Goal: Find specific page/section: Find specific page/section

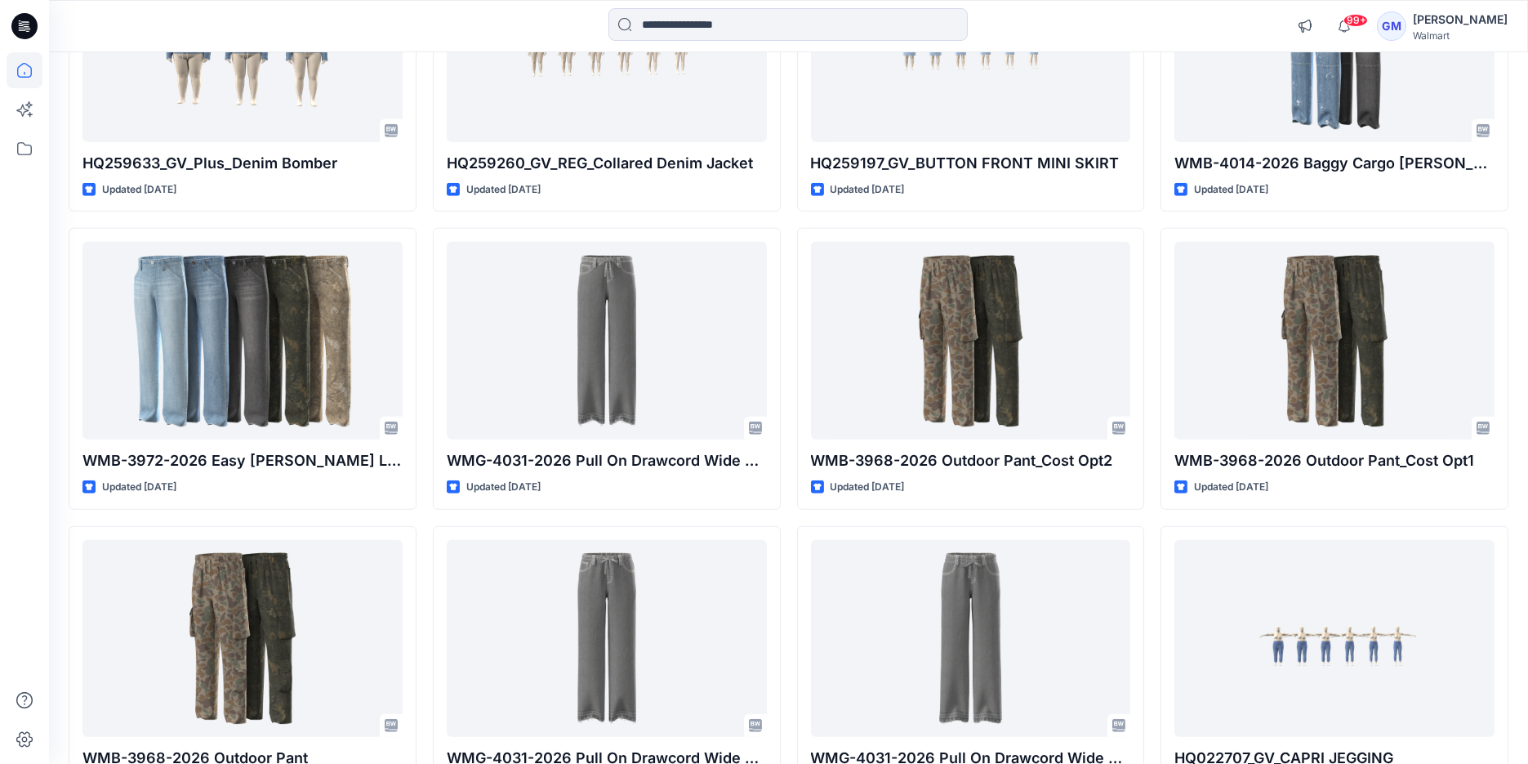
scroll to position [3176, 0]
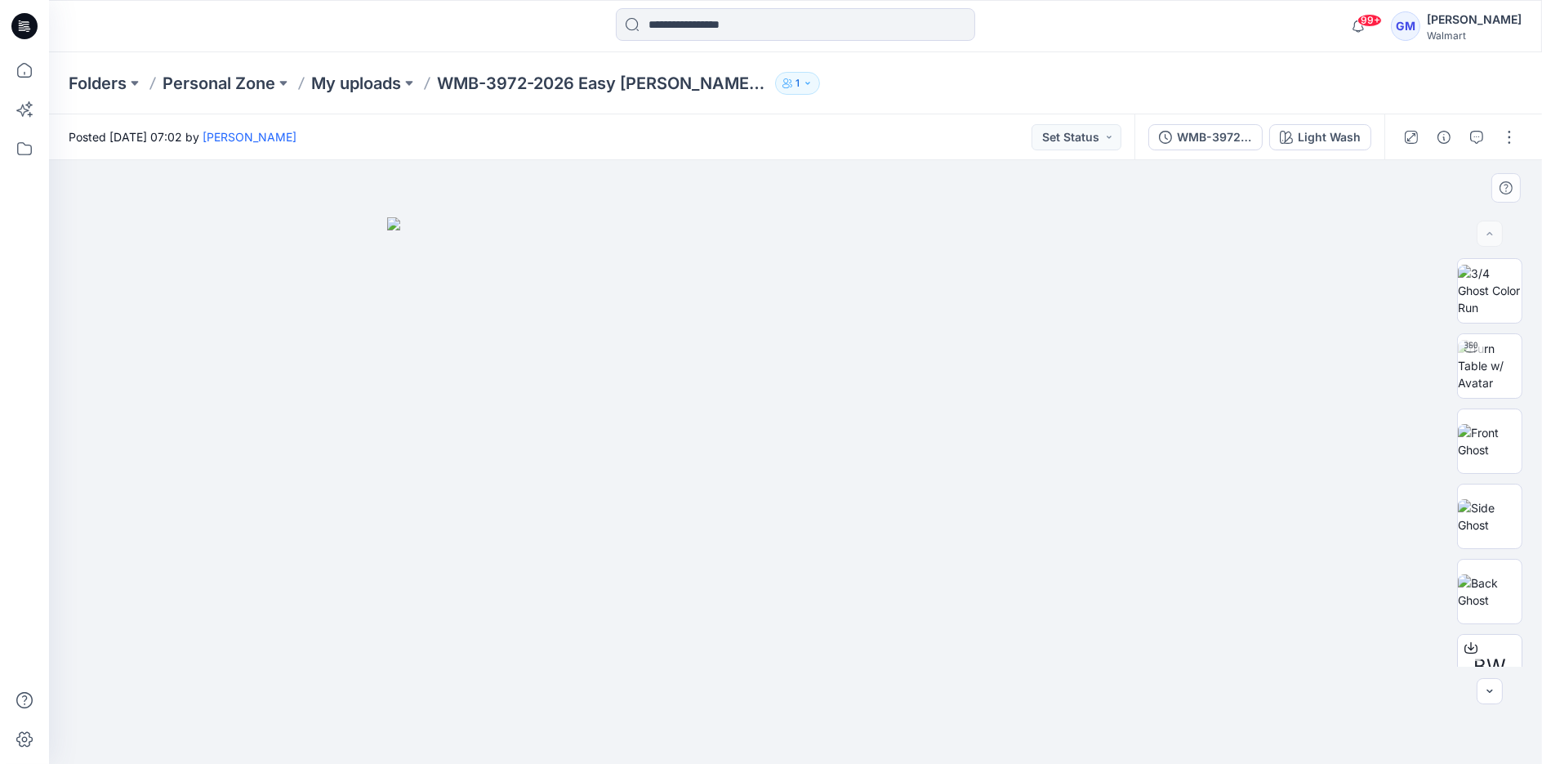
click at [315, 461] on div at bounding box center [795, 462] width 1493 height 604
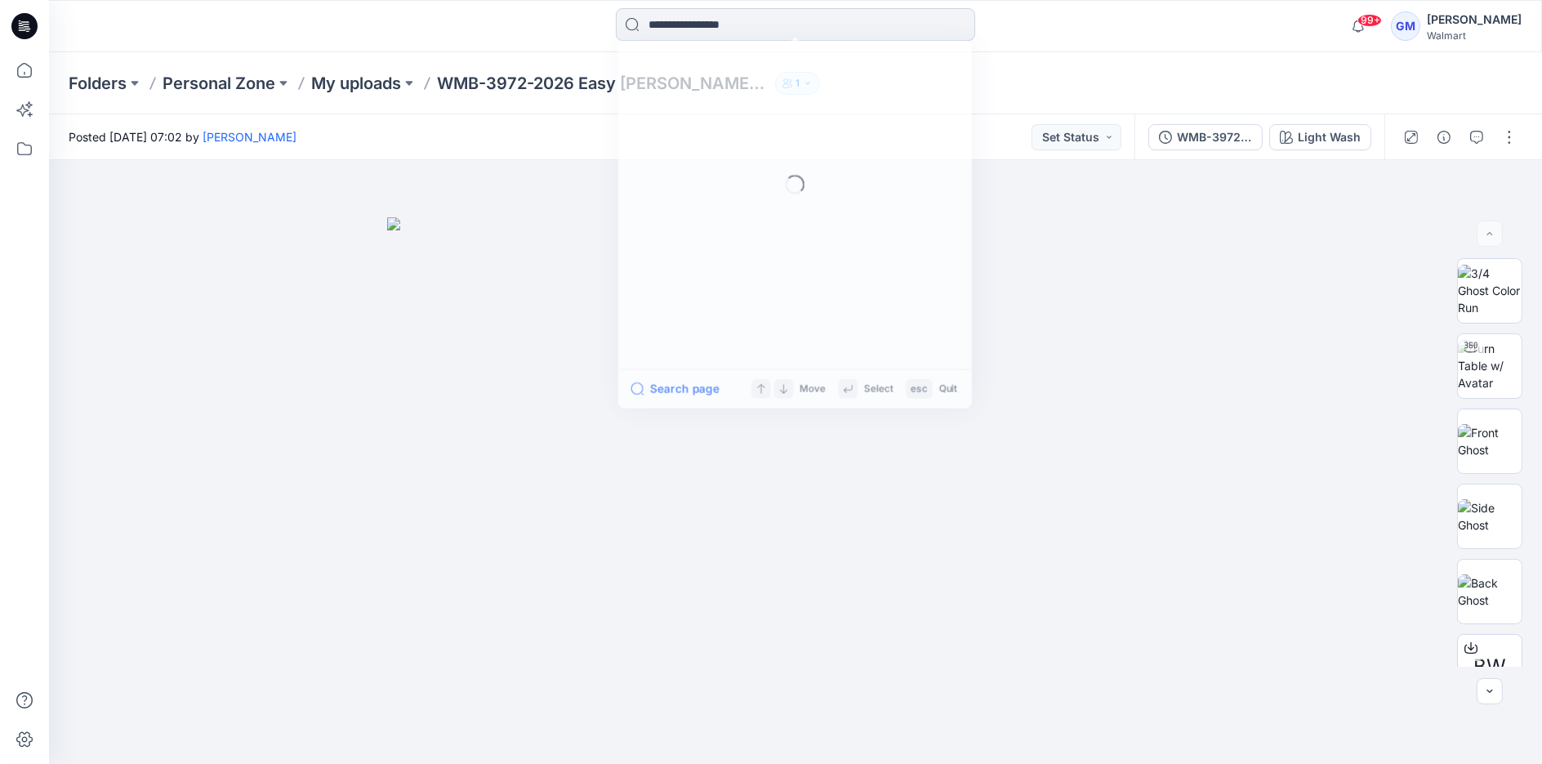
click at [724, 9] on input at bounding box center [795, 24] width 359 height 33
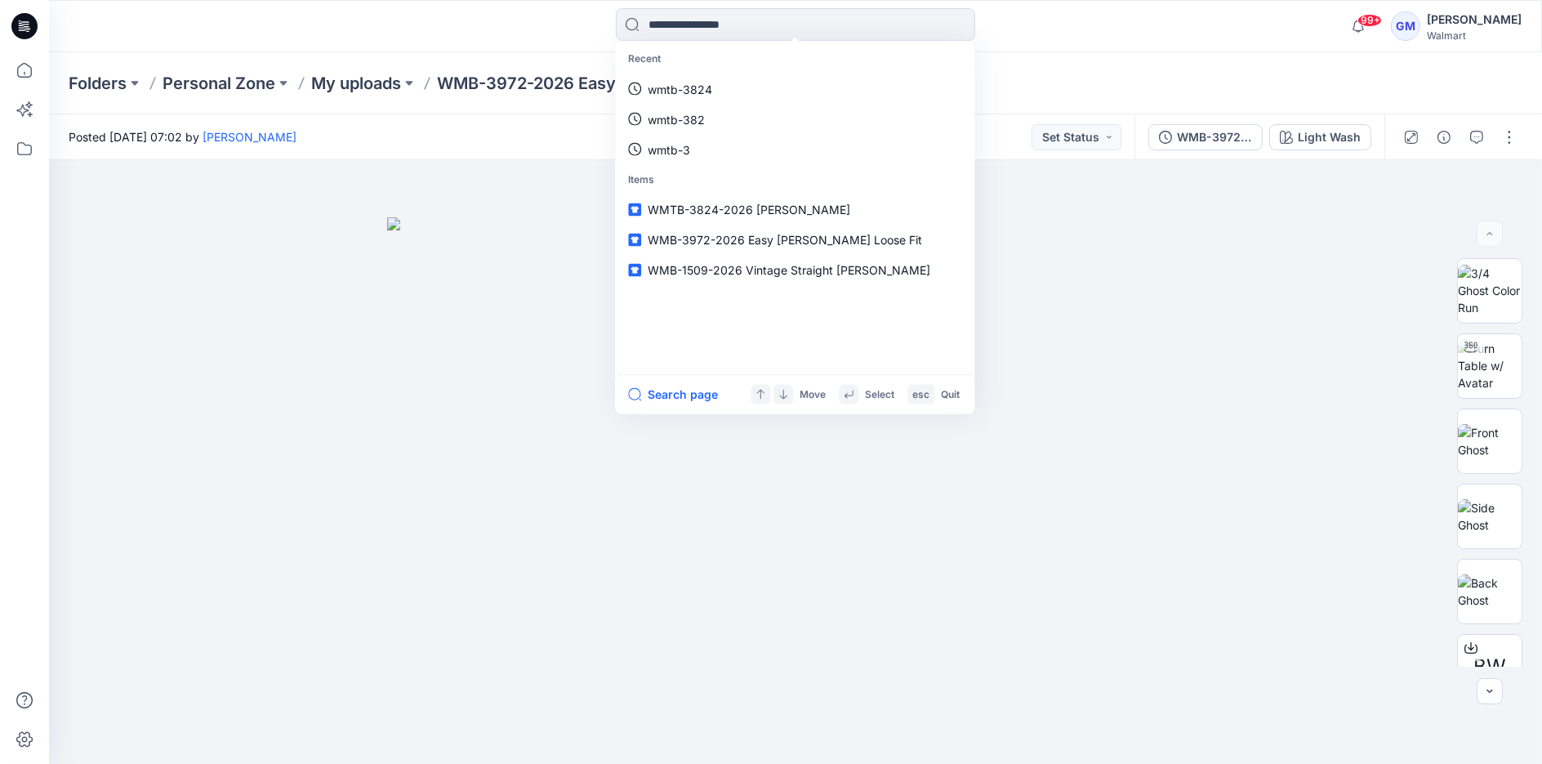
click at [18, 18] on icon at bounding box center [24, 26] width 26 height 26
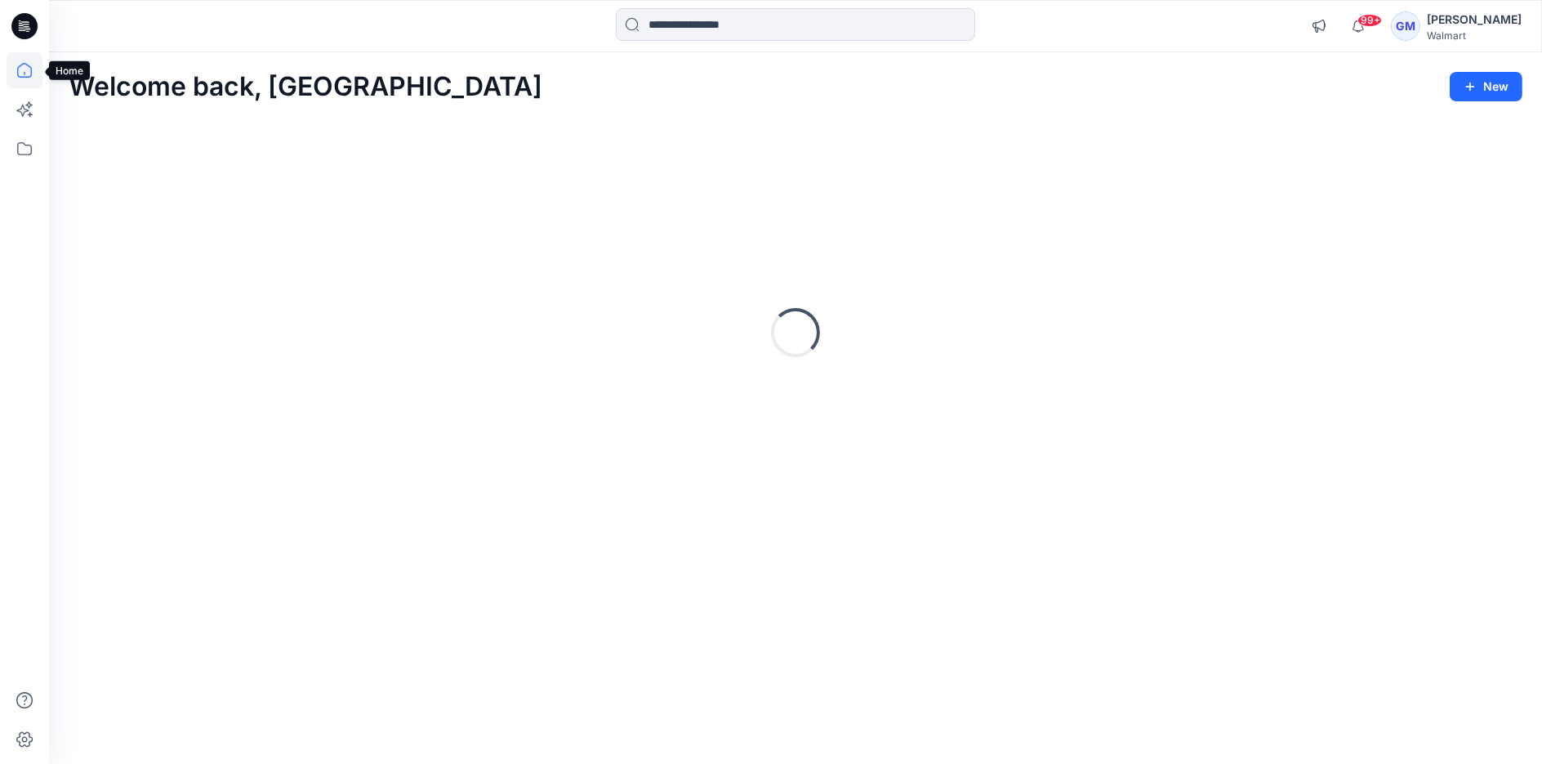
click at [15, 74] on icon at bounding box center [25, 70] width 36 height 36
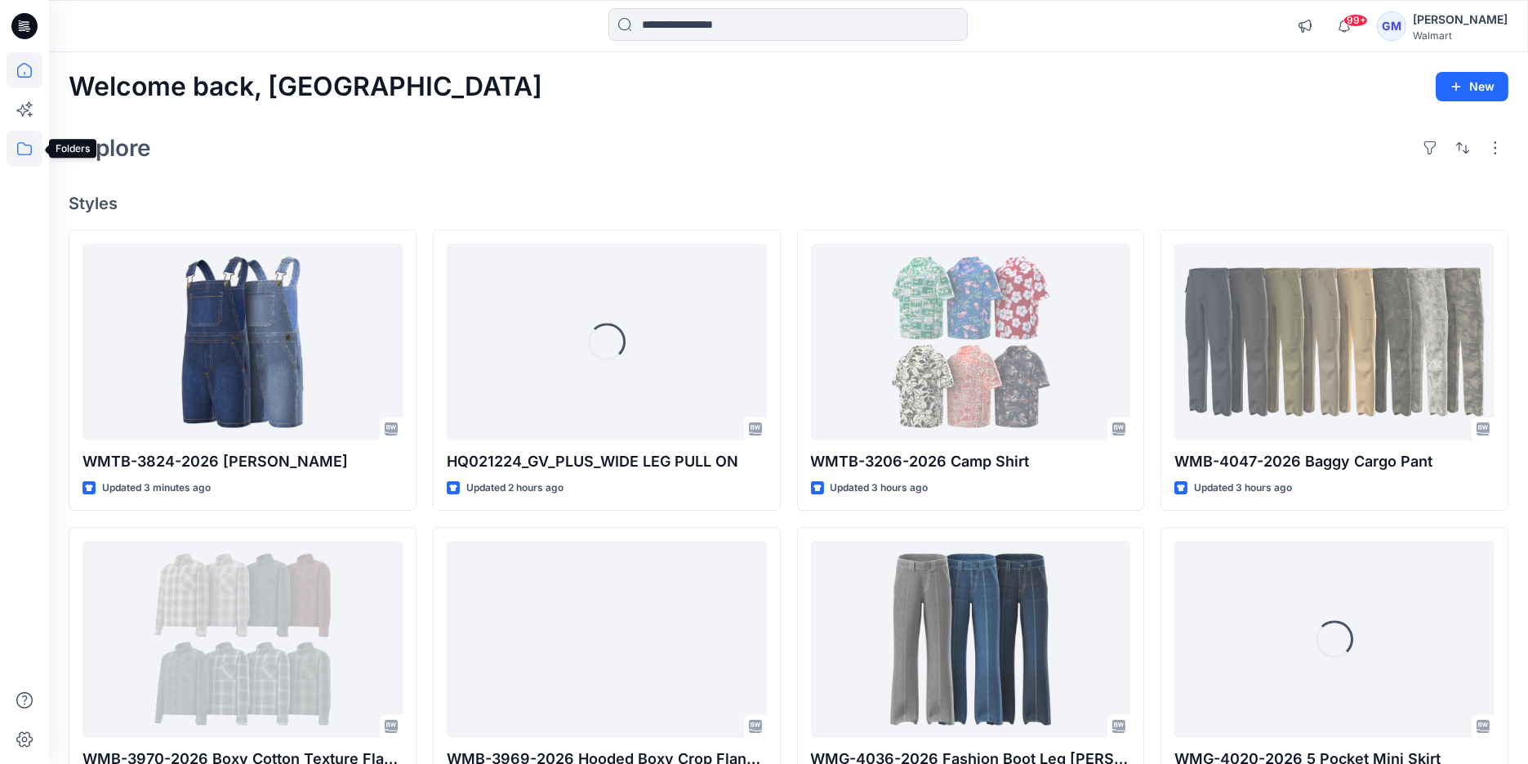
click at [25, 147] on icon at bounding box center [25, 149] width 36 height 36
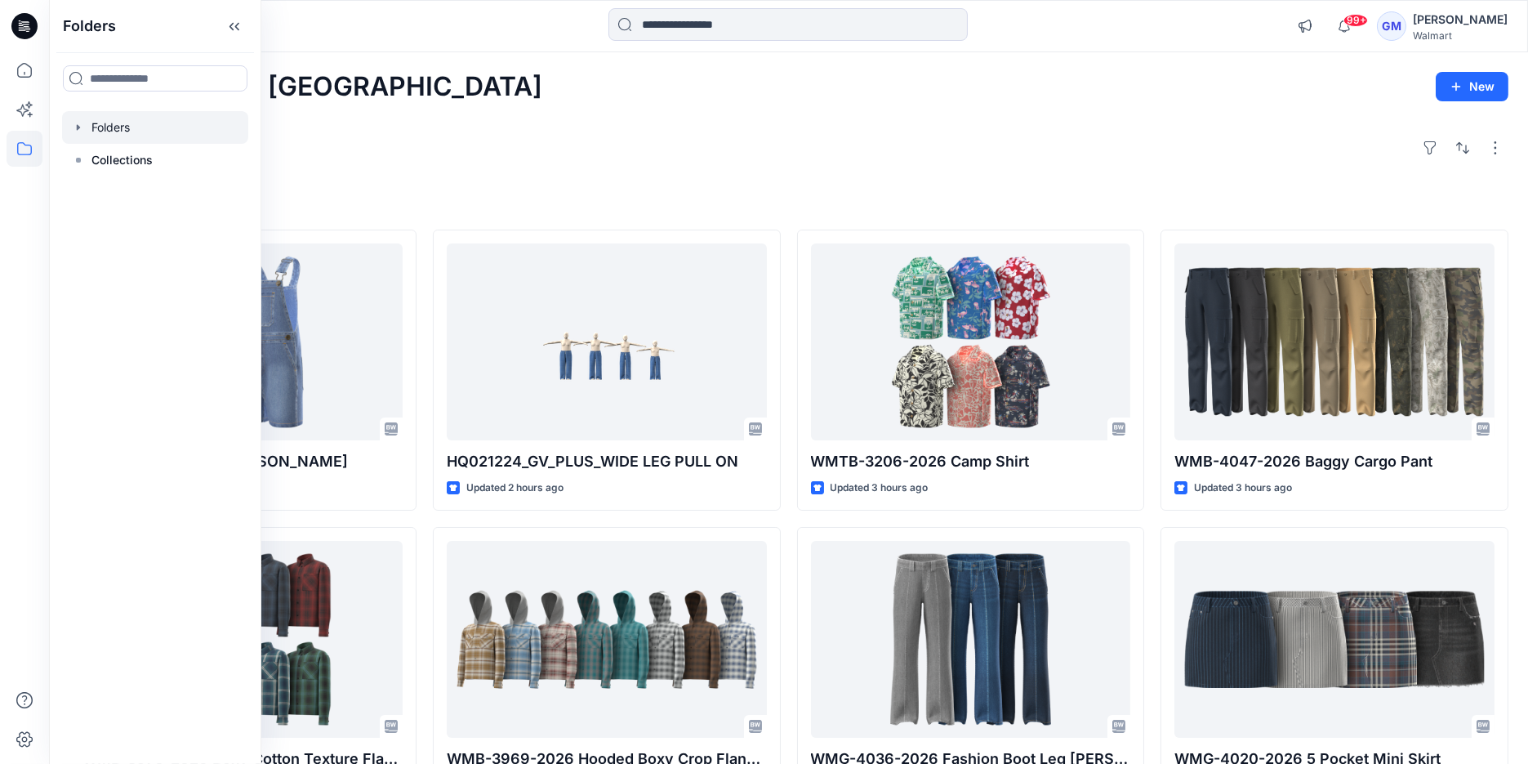
click at [86, 135] on div at bounding box center [155, 127] width 186 height 33
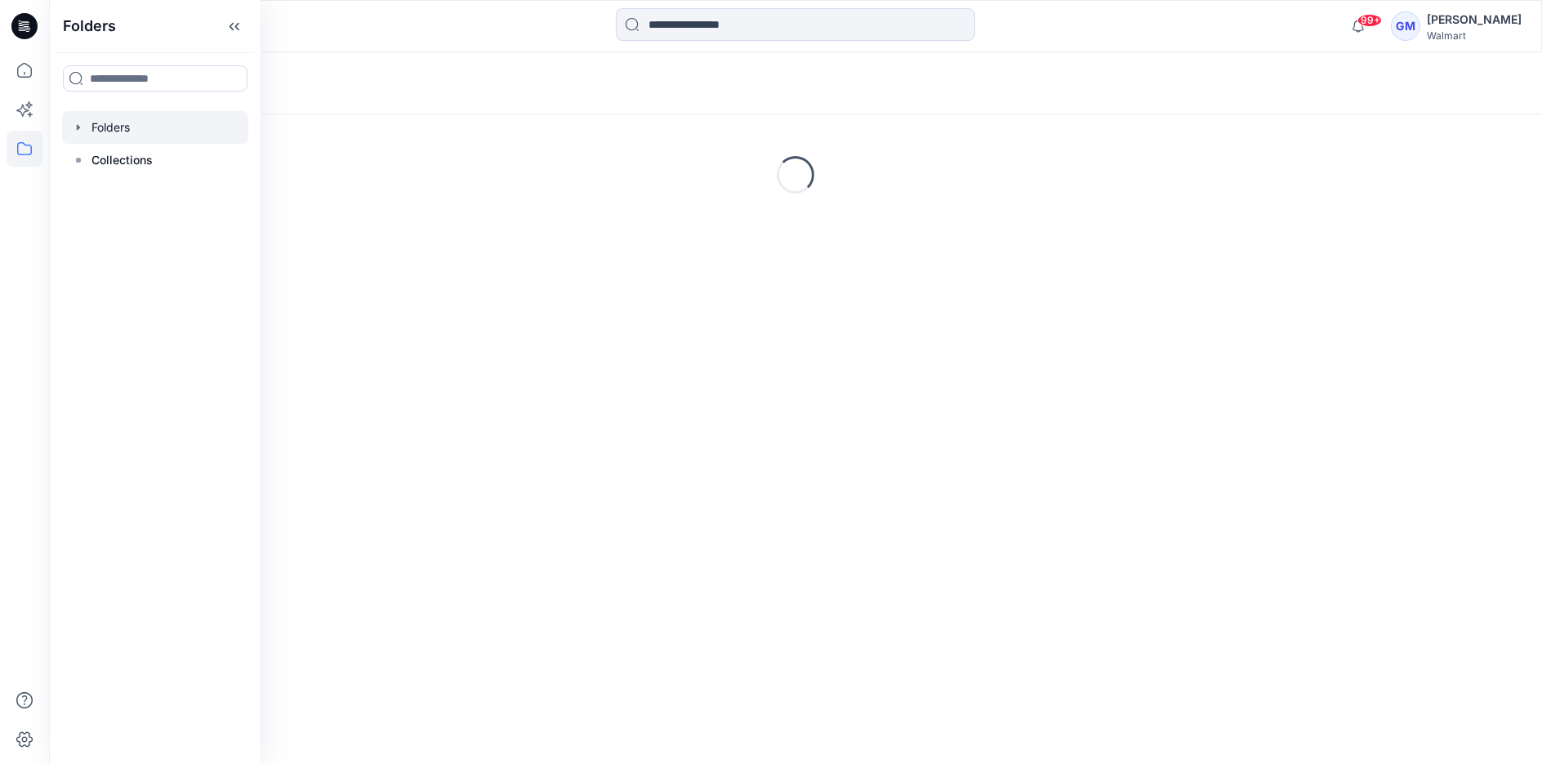
click at [335, 33] on div at bounding box center [235, 26] width 373 height 36
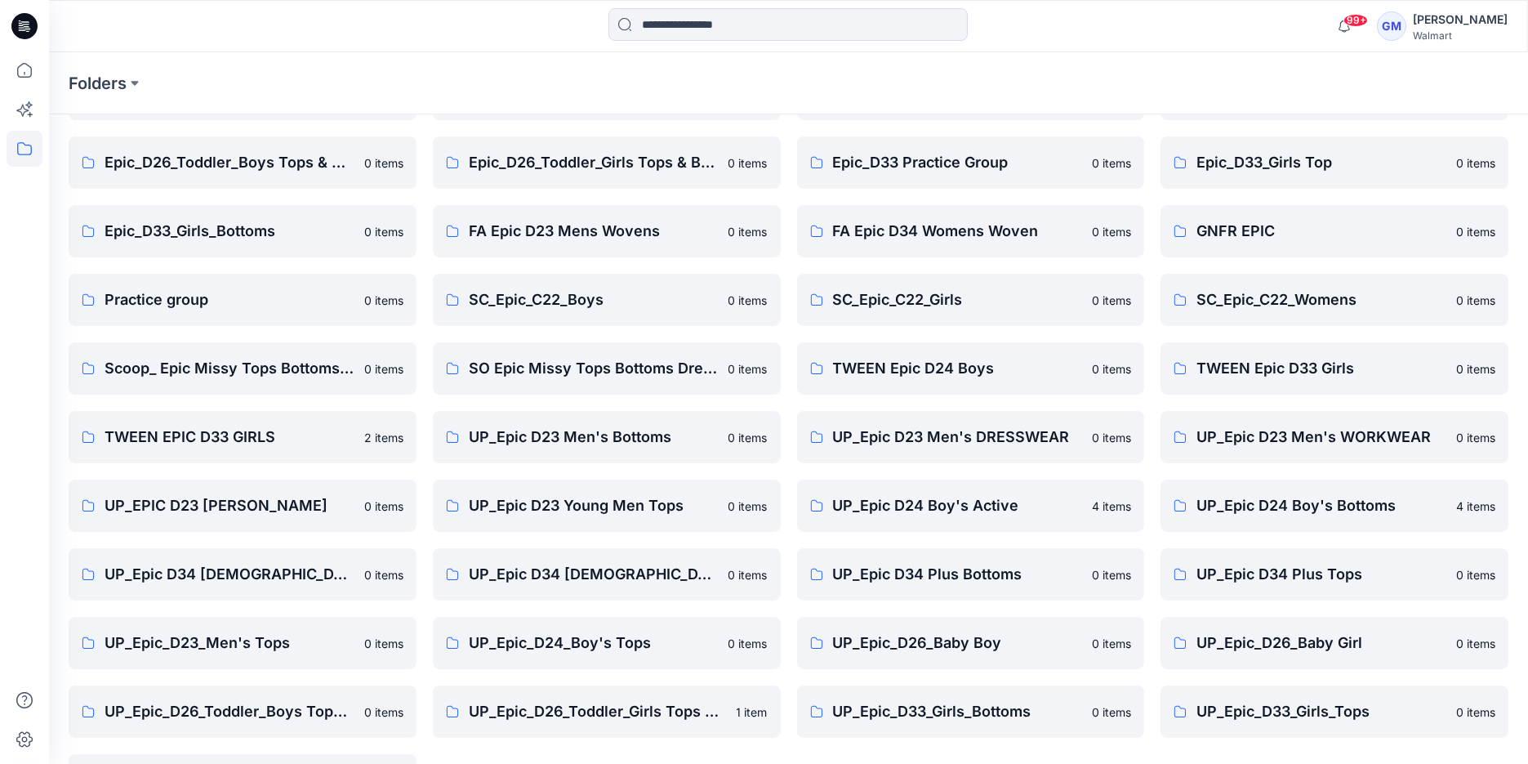
scroll to position [310, 0]
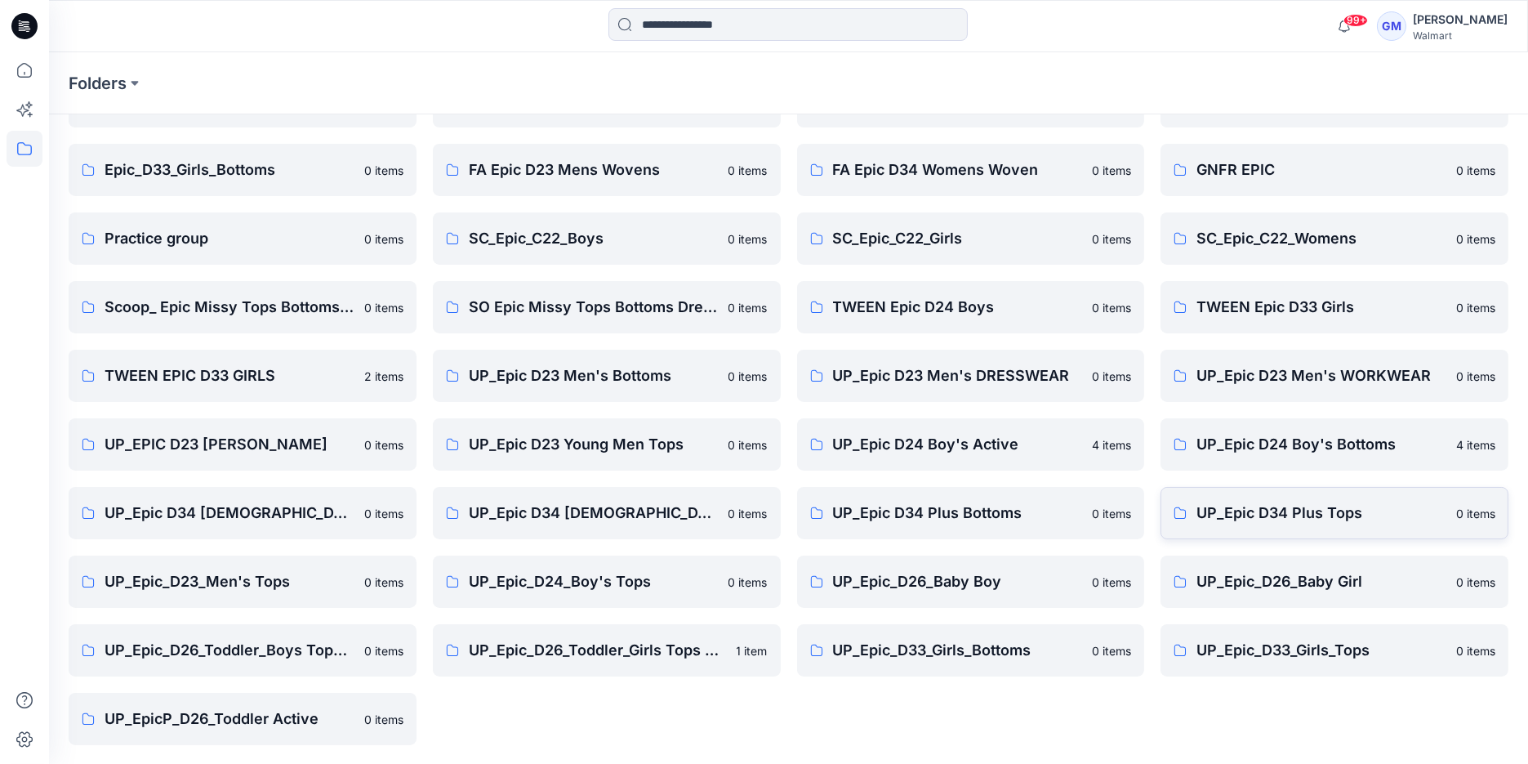
click at [1266, 511] on p "UP_Epic D34 Plus Tops" at bounding box center [1322, 513] width 250 height 23
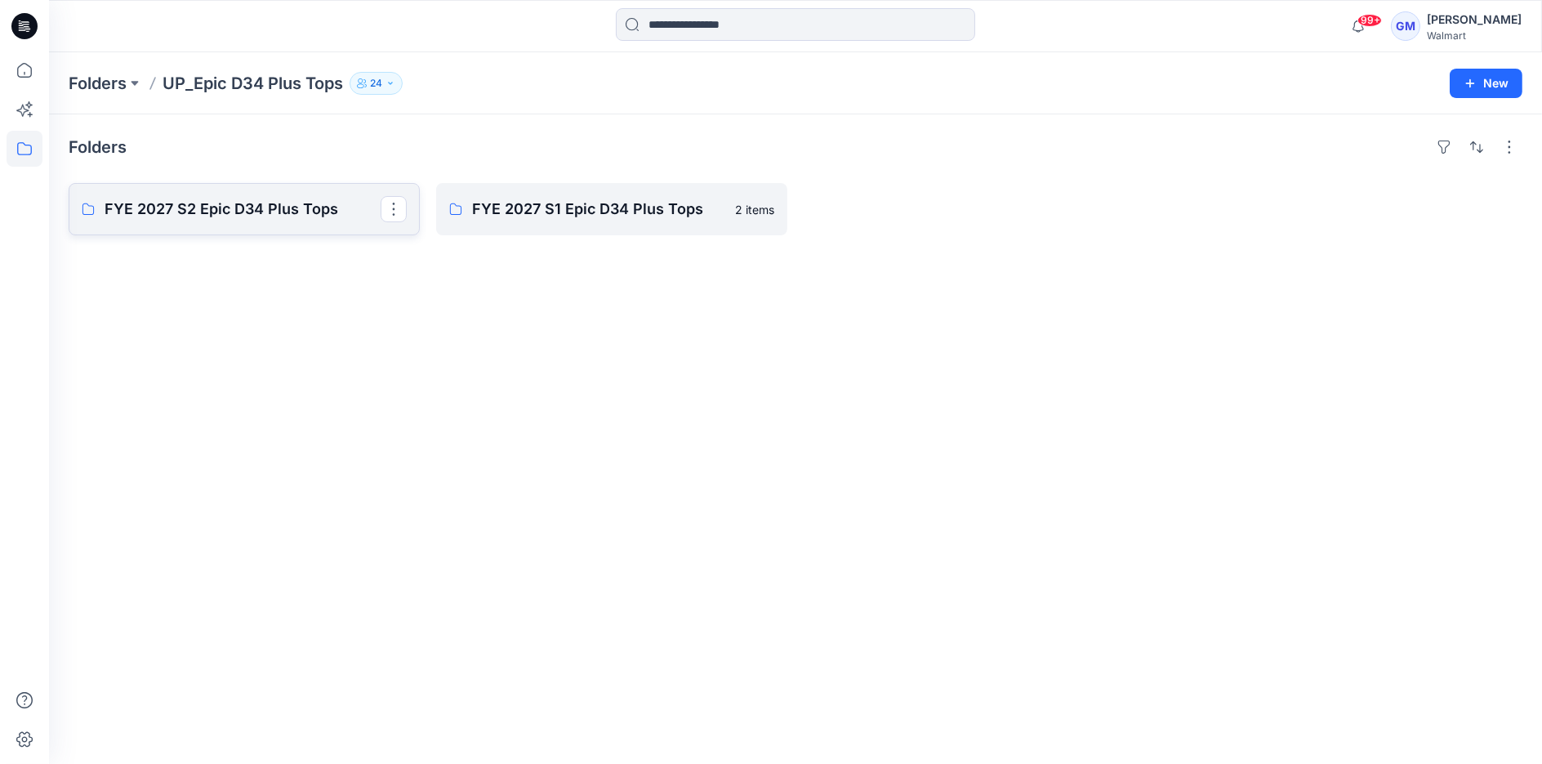
click at [242, 213] on p "FYE 2027 S2 Epic D34 Plus Tops" at bounding box center [243, 209] width 276 height 23
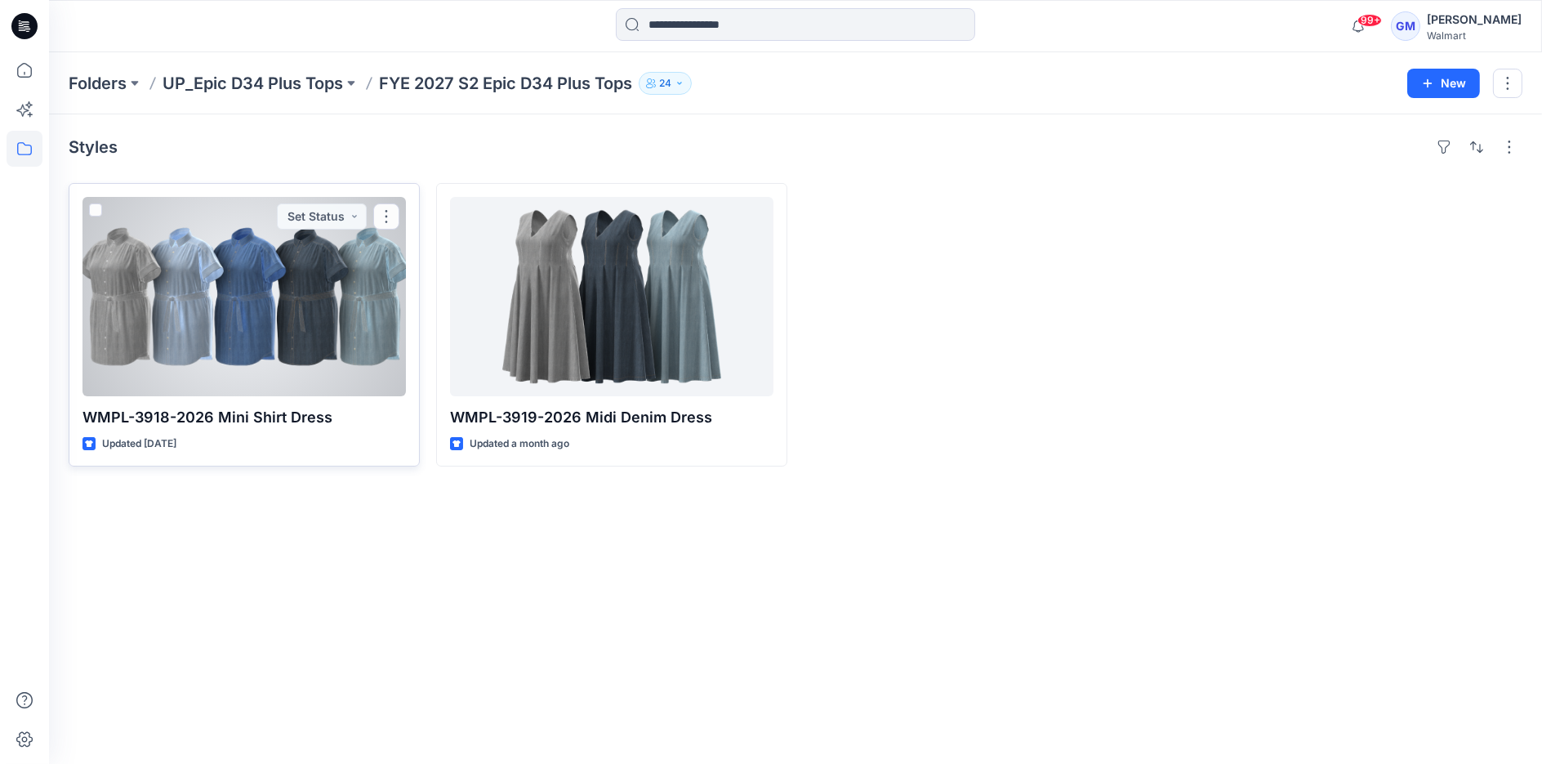
click at [354, 321] on div at bounding box center [243, 296] width 323 height 199
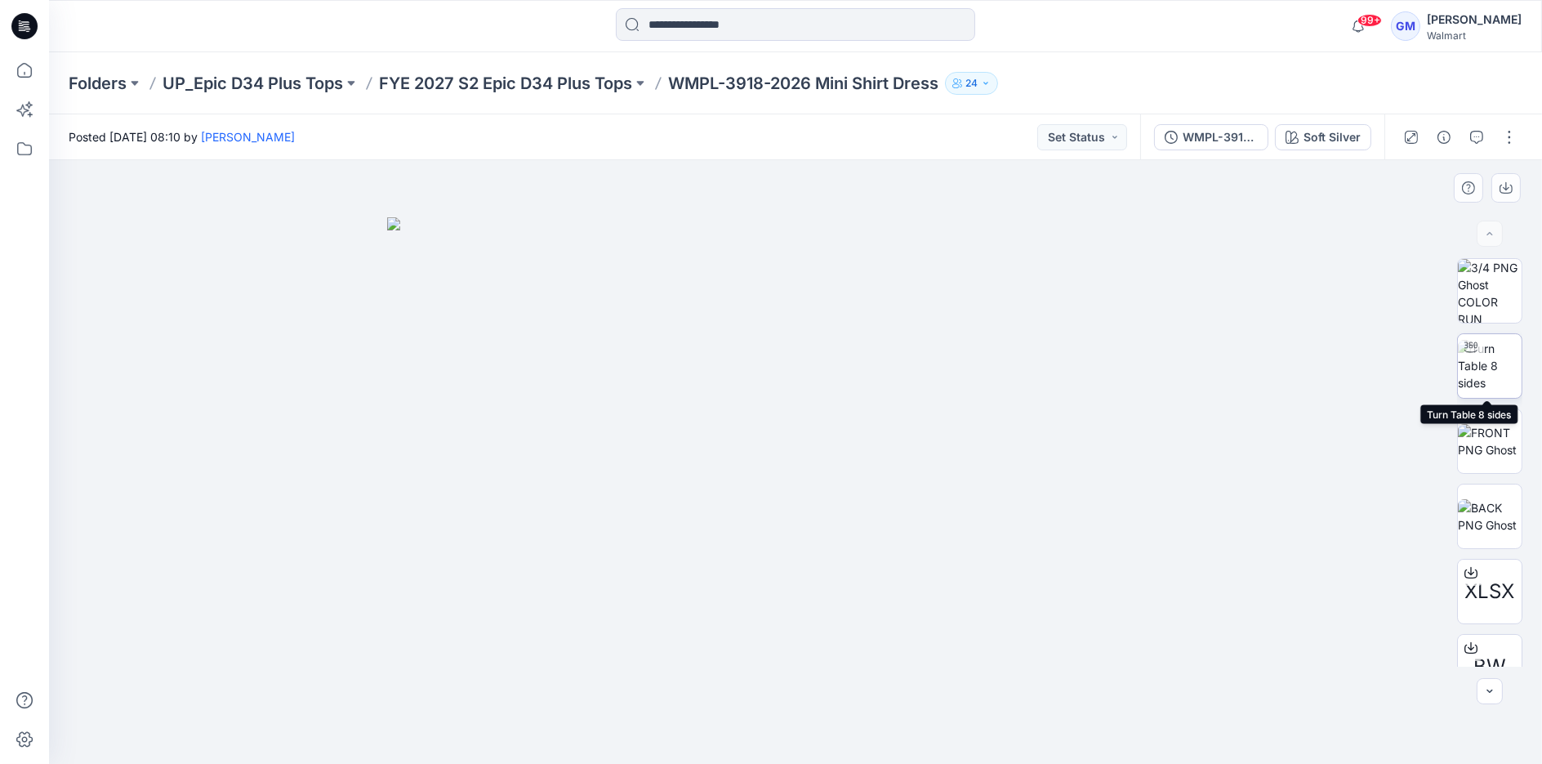
click at [1515, 380] on img at bounding box center [1490, 365] width 64 height 51
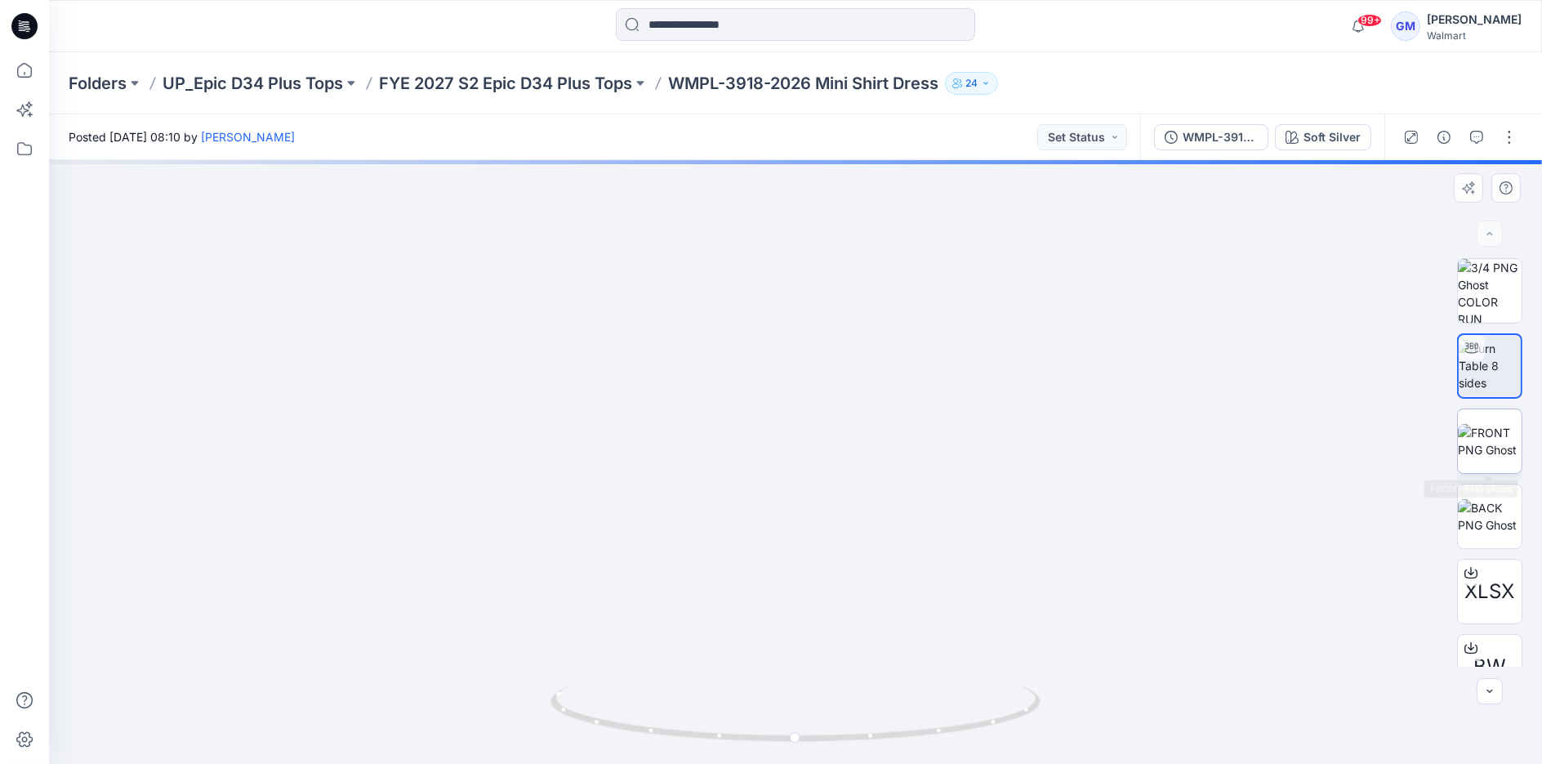
click at [1496, 458] on img at bounding box center [1490, 441] width 64 height 34
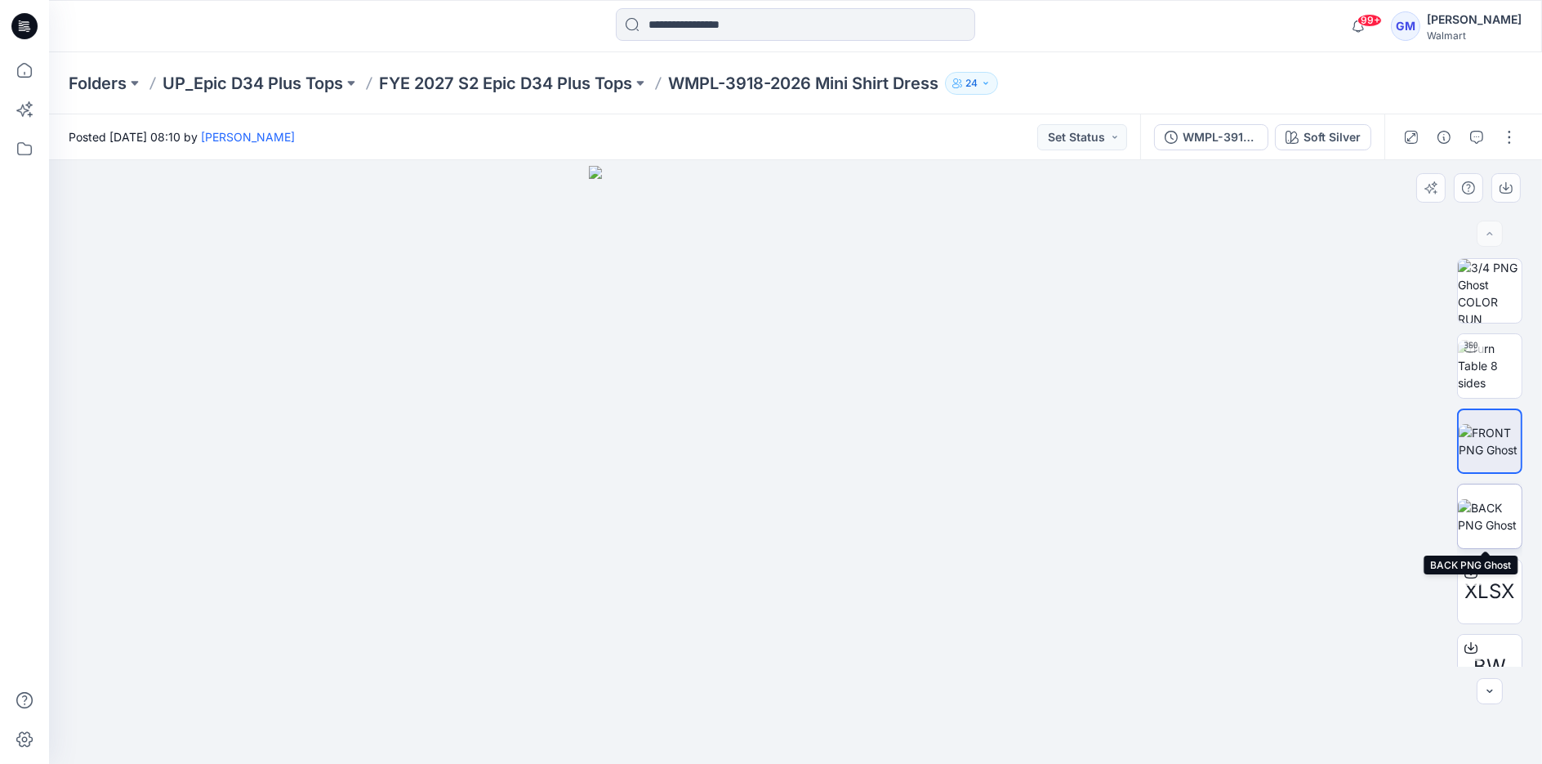
click at [1478, 524] on img at bounding box center [1490, 516] width 64 height 34
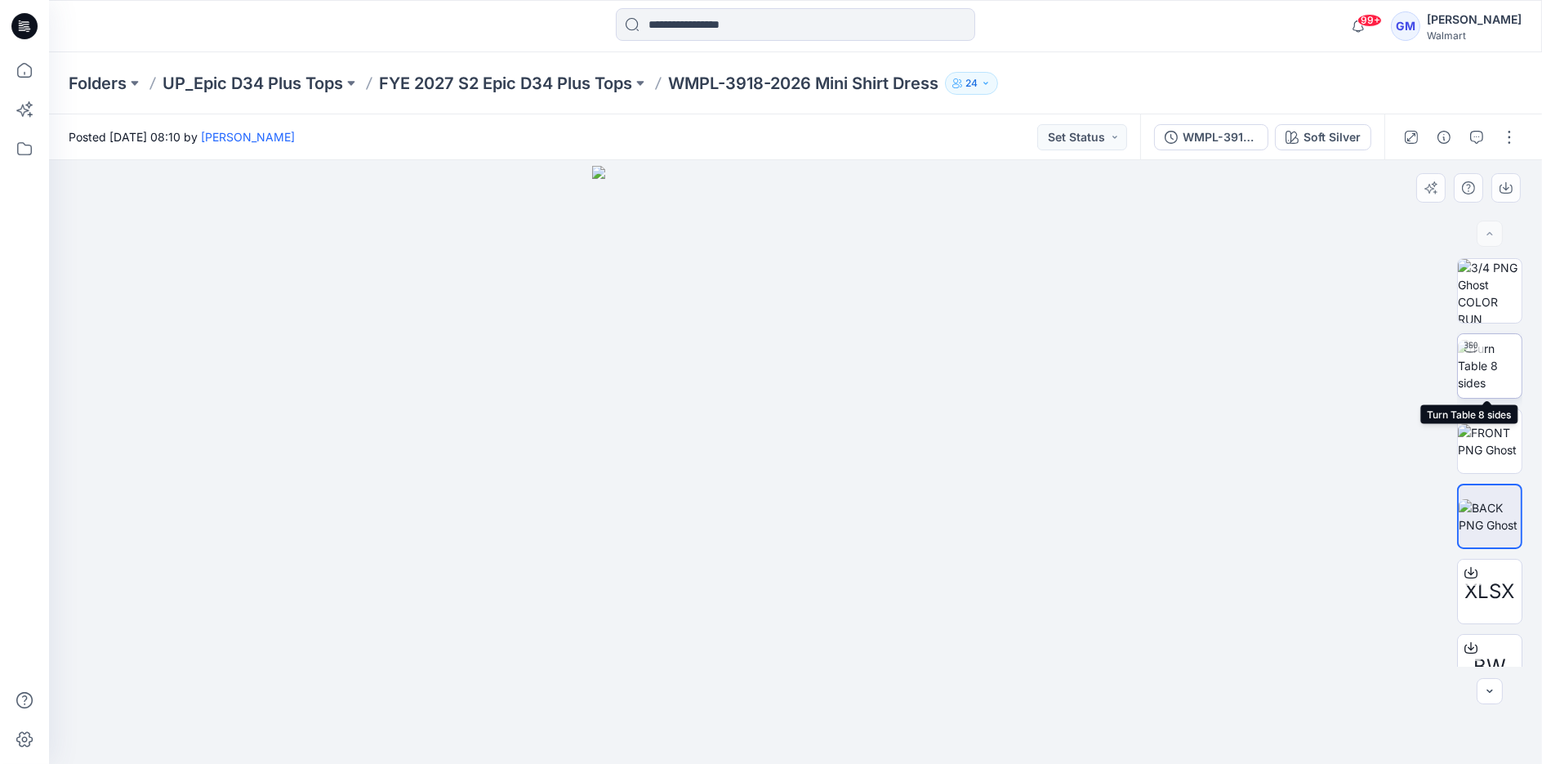
click at [1486, 380] on img at bounding box center [1490, 365] width 64 height 51
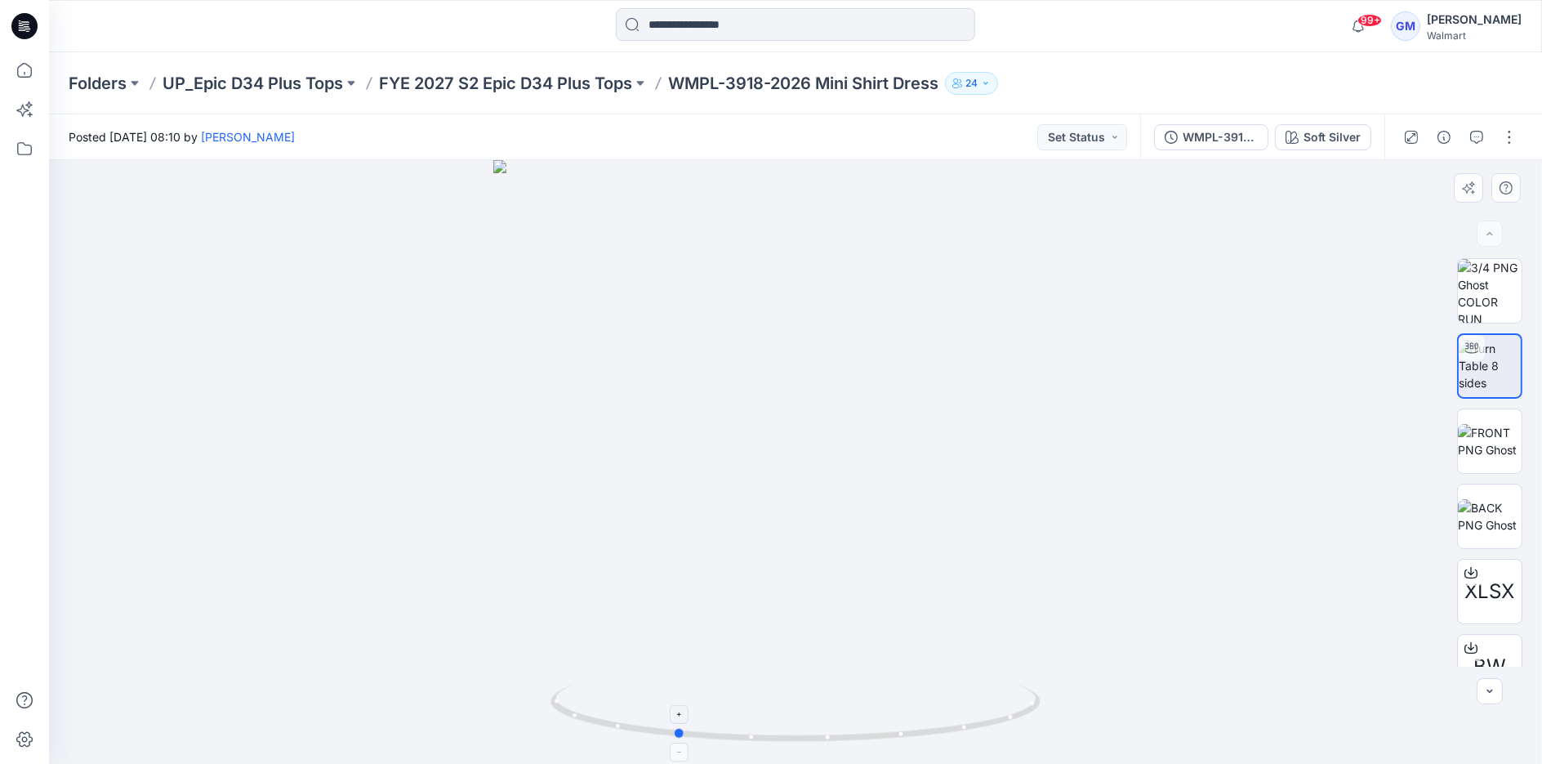
drag, startPoint x: 780, startPoint y: 743, endPoint x: 660, endPoint y: 739, distance: 120.1
click at [660, 739] on icon at bounding box center [798, 714] width 494 height 61
drag, startPoint x: 854, startPoint y: 742, endPoint x: 735, endPoint y: 748, distance: 118.6
click at [735, 748] on div at bounding box center [795, 462] width 1493 height 604
drag, startPoint x: 849, startPoint y: 705, endPoint x: 877, endPoint y: 706, distance: 28.6
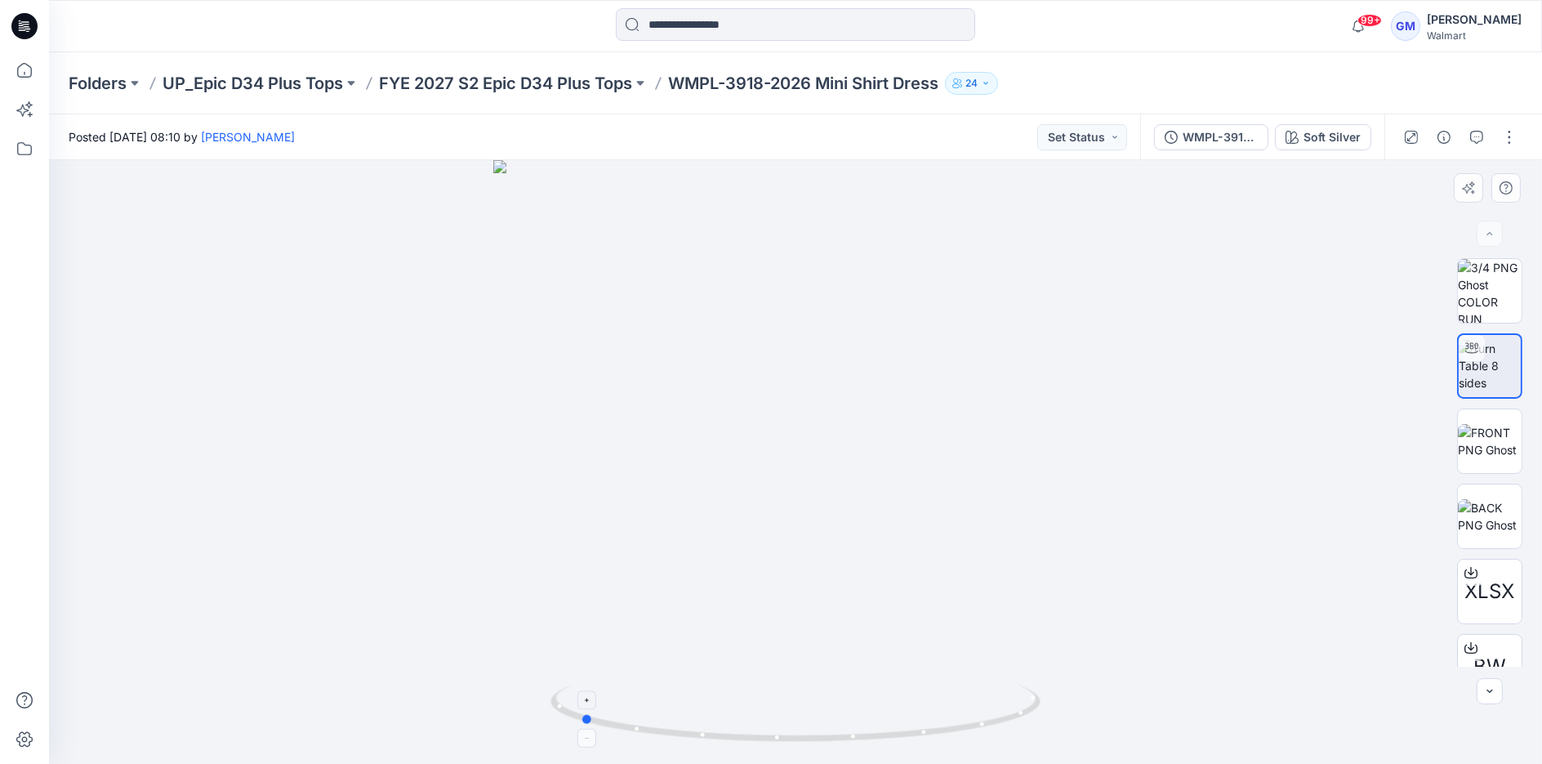
click at [877, 706] on icon at bounding box center [798, 714] width 494 height 61
click at [1446, 519] on div "XLSX BW" at bounding box center [1490, 462] width 105 height 408
click at [1474, 519] on img at bounding box center [1490, 516] width 64 height 34
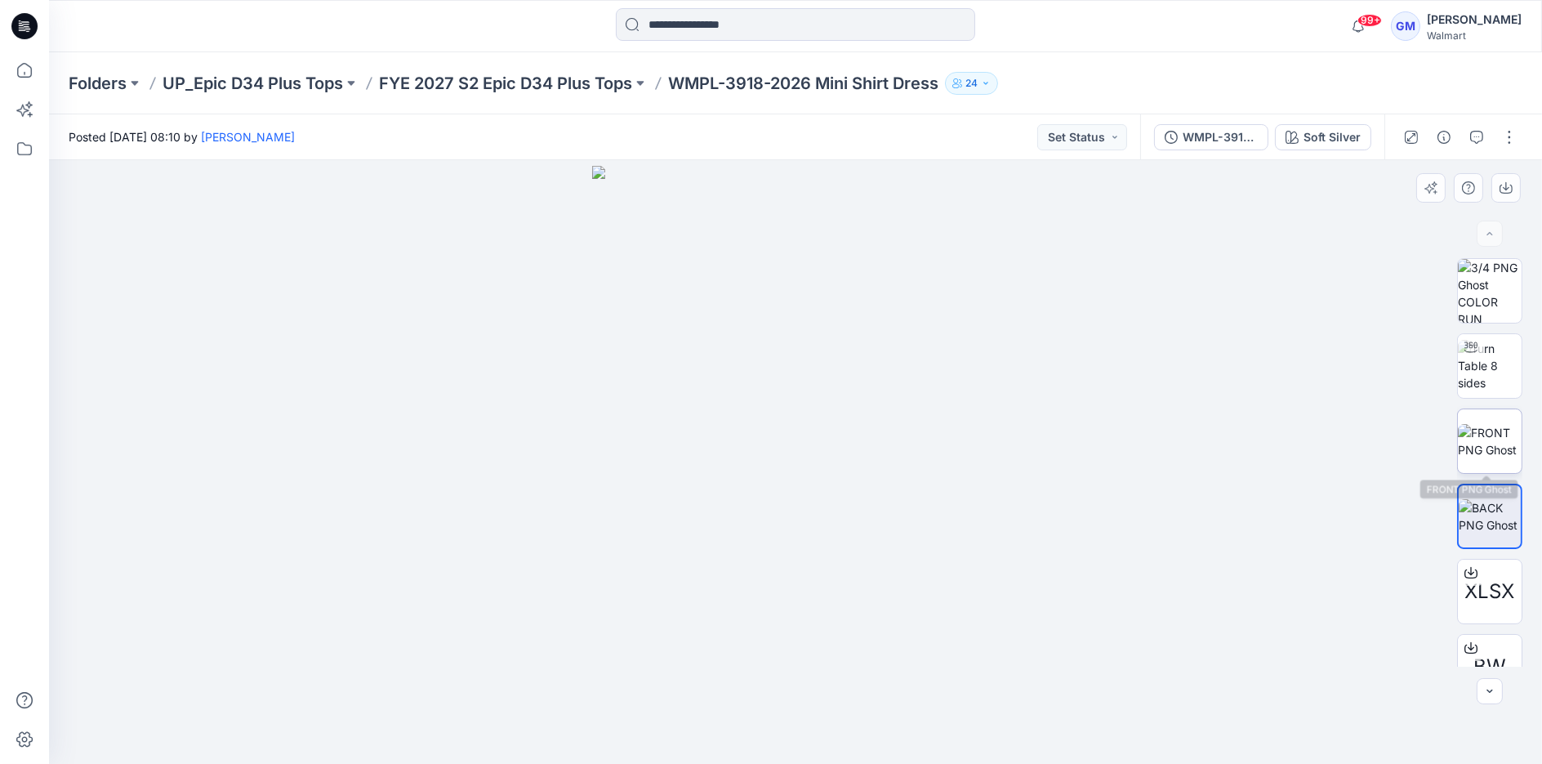
click at [1496, 444] on img at bounding box center [1490, 441] width 64 height 34
click at [1488, 381] on img at bounding box center [1490, 365] width 64 height 51
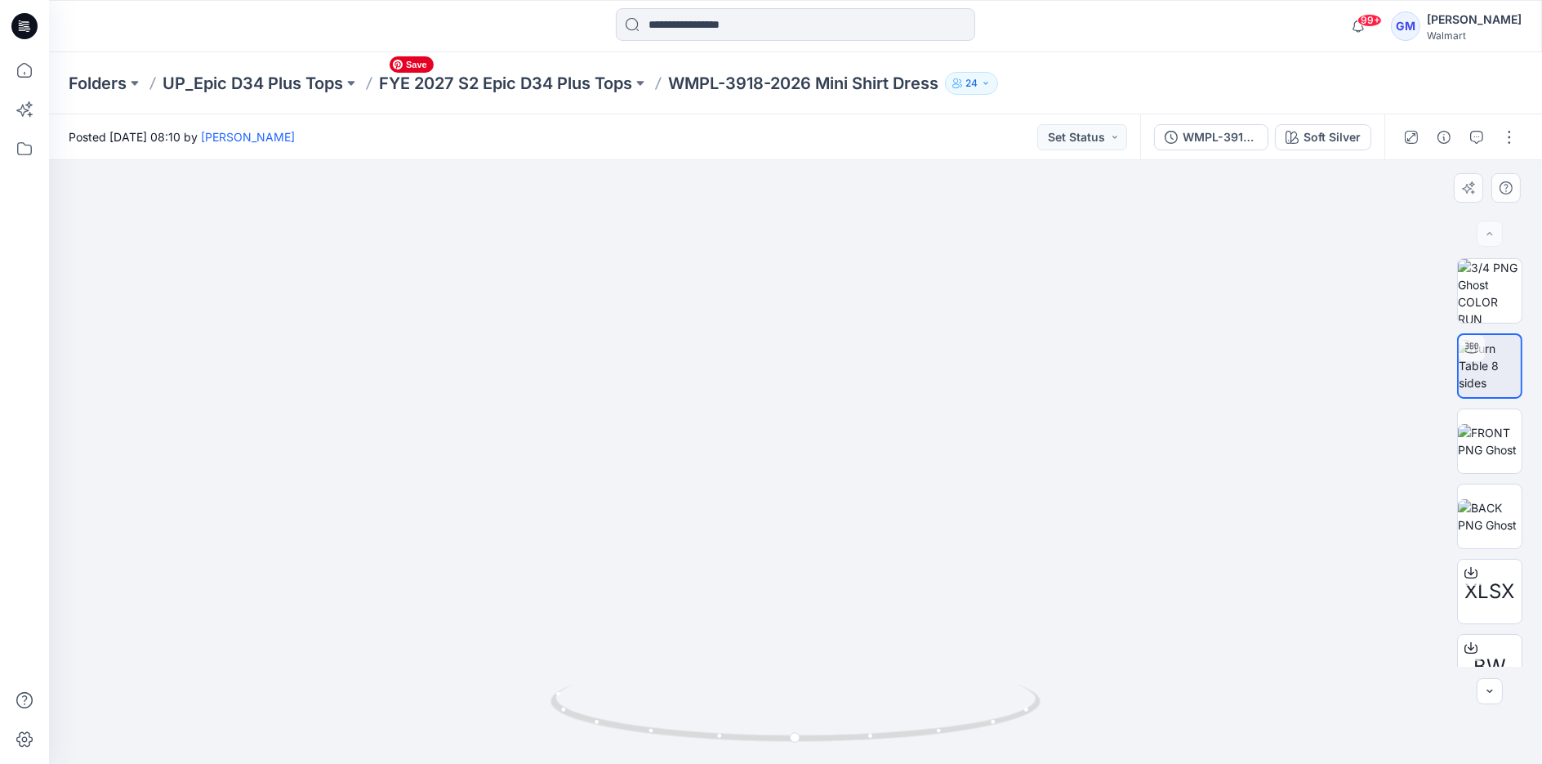
drag, startPoint x: 798, startPoint y: 322, endPoint x: 798, endPoint y: 385, distance: 62.9
click at [1442, 444] on div "XLSX BW" at bounding box center [1490, 462] width 105 height 408
click at [1474, 439] on img at bounding box center [1490, 441] width 64 height 34
click at [1104, 268] on div at bounding box center [795, 462] width 1493 height 604
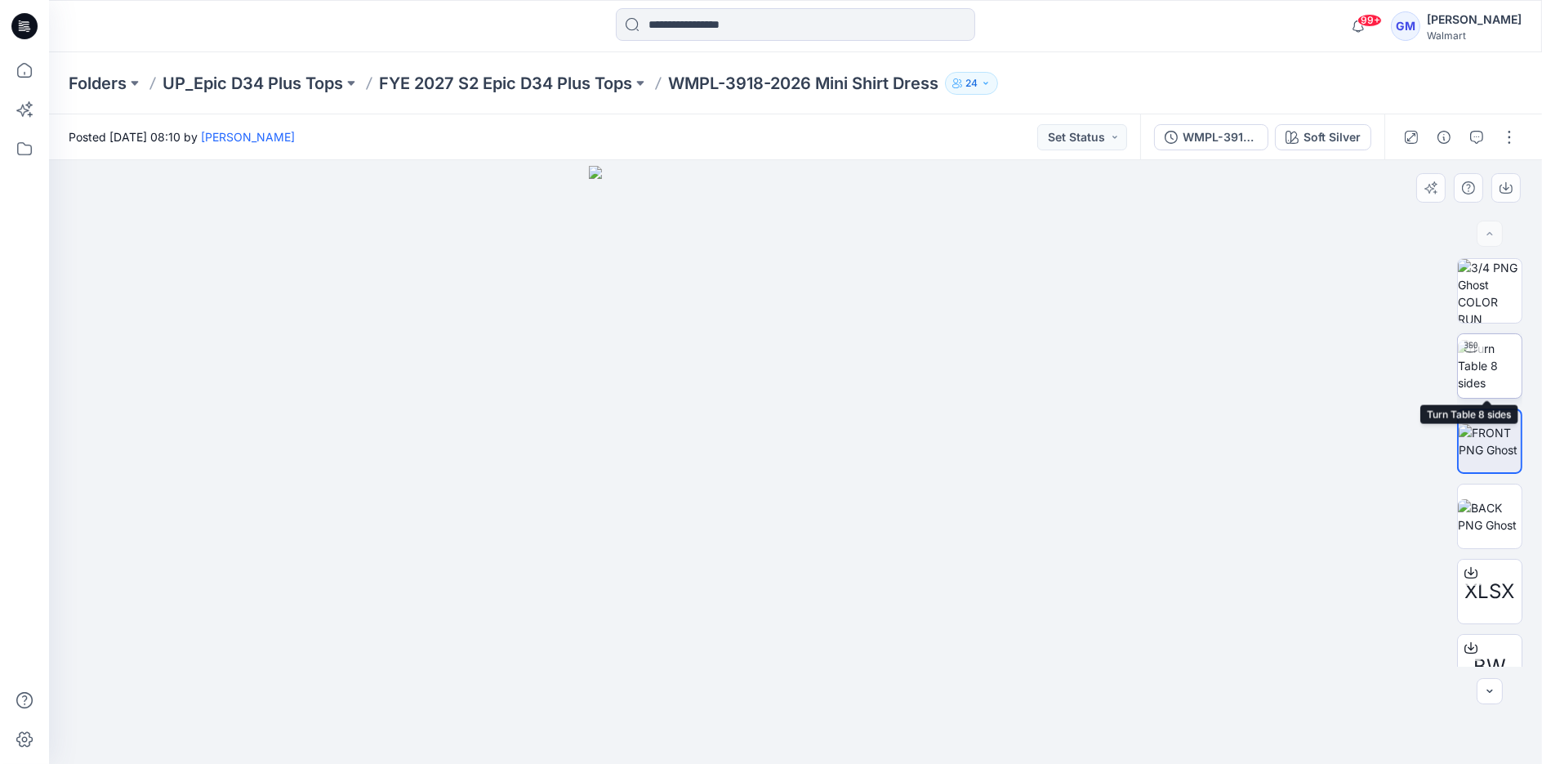
click at [1458, 357] on div at bounding box center [1471, 347] width 26 height 26
click at [1486, 357] on img at bounding box center [1490, 365] width 62 height 51
